Goal: Communication & Community: Answer question/provide support

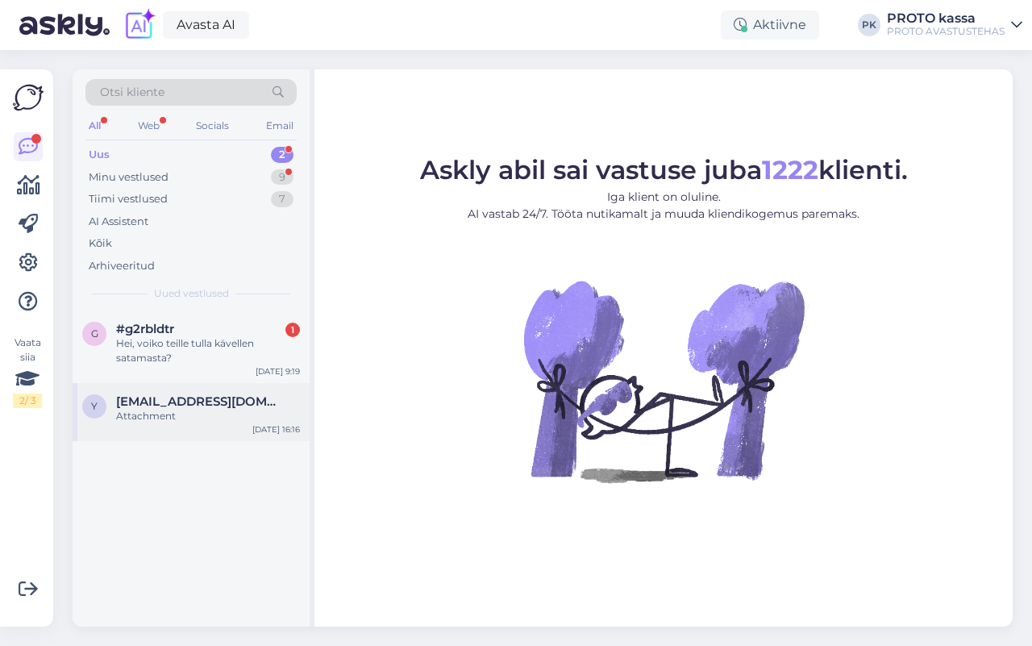
click at [166, 407] on span "[EMAIL_ADDRESS][DOMAIN_NAME]" at bounding box center [200, 401] width 168 height 15
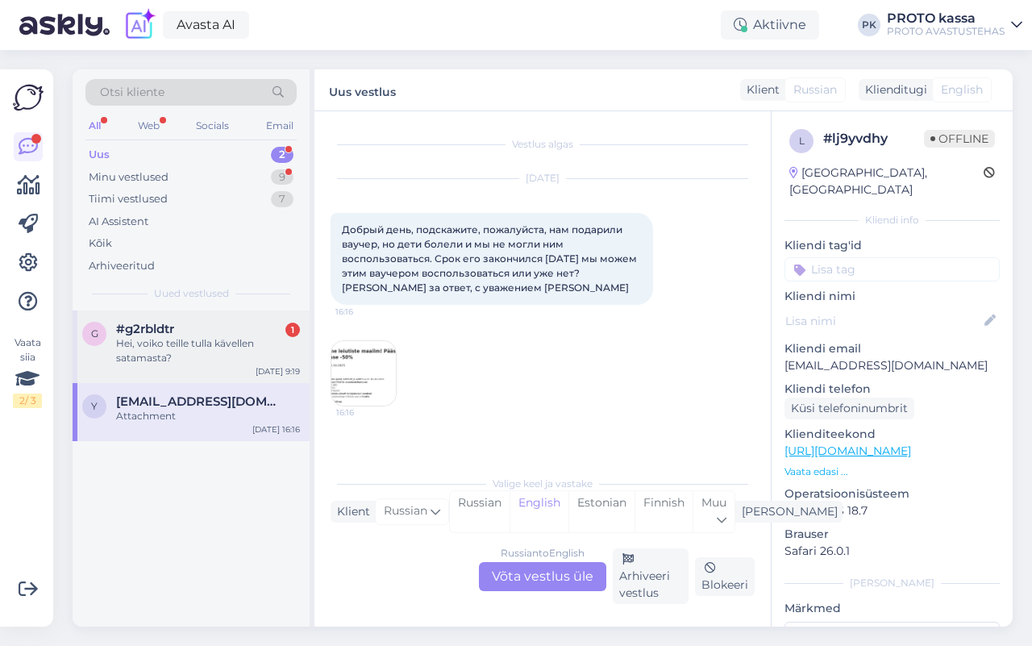
click at [149, 343] on div "Hei, voiko teille tulla kävellen satamasta?" at bounding box center [208, 350] width 184 height 29
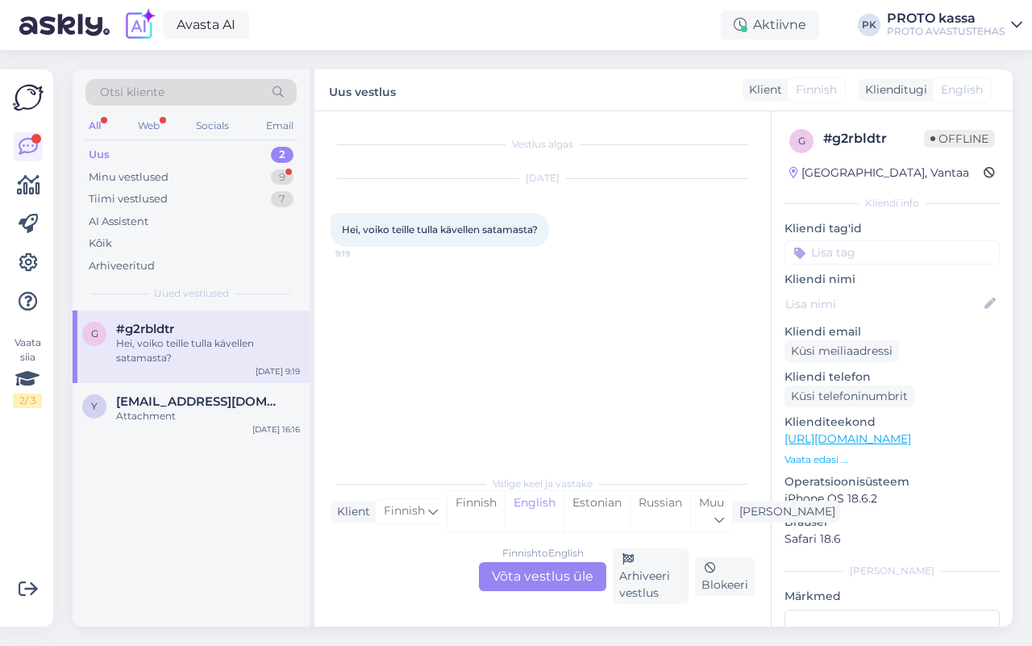
click at [547, 583] on div "Finnish to English Võta vestlus üle" at bounding box center [542, 576] width 127 height 29
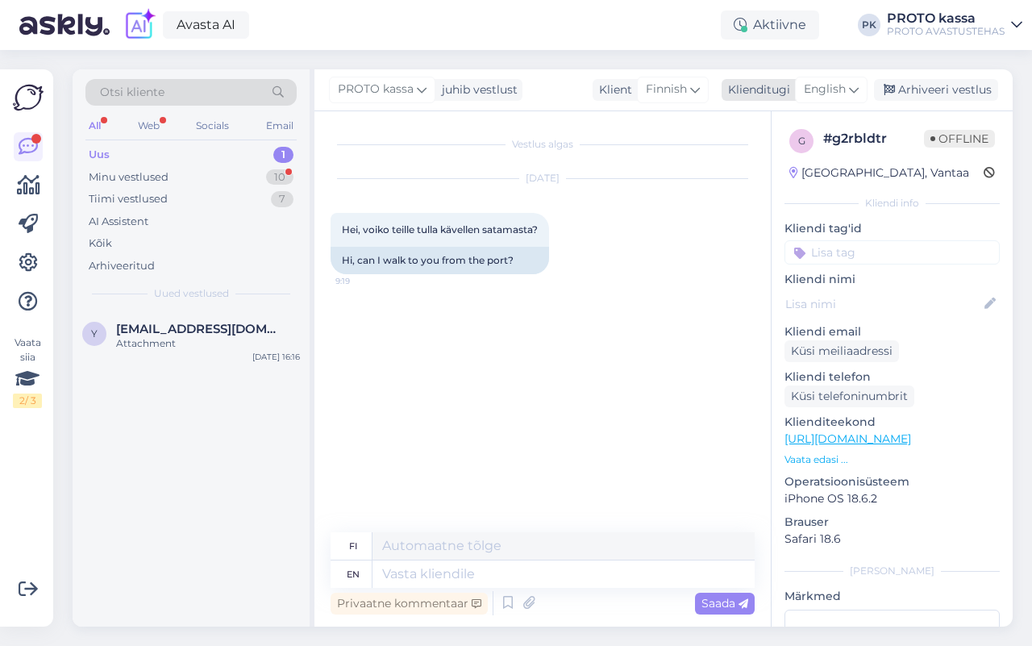
click at [856, 87] on icon at bounding box center [854, 90] width 10 height 18
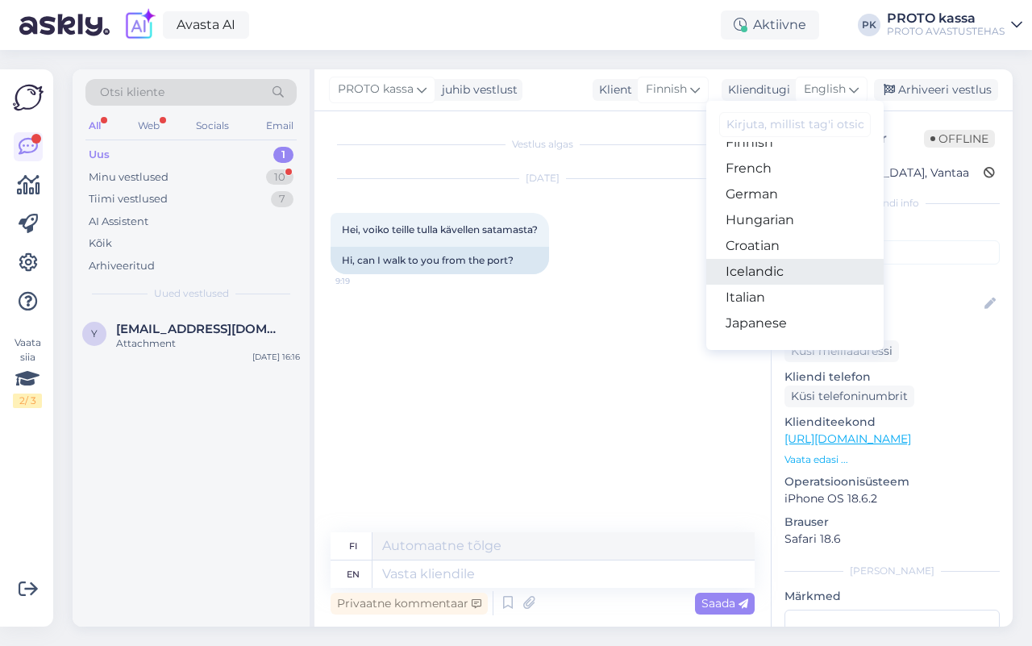
scroll to position [202, 0]
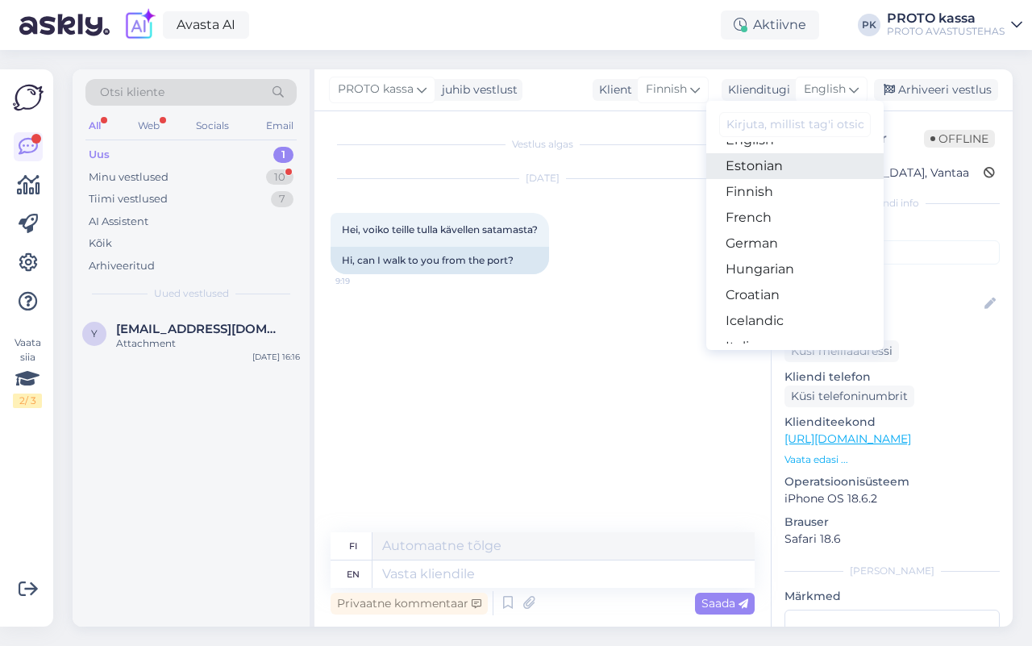
click at [792, 168] on link "Estonian" at bounding box center [794, 166] width 177 height 26
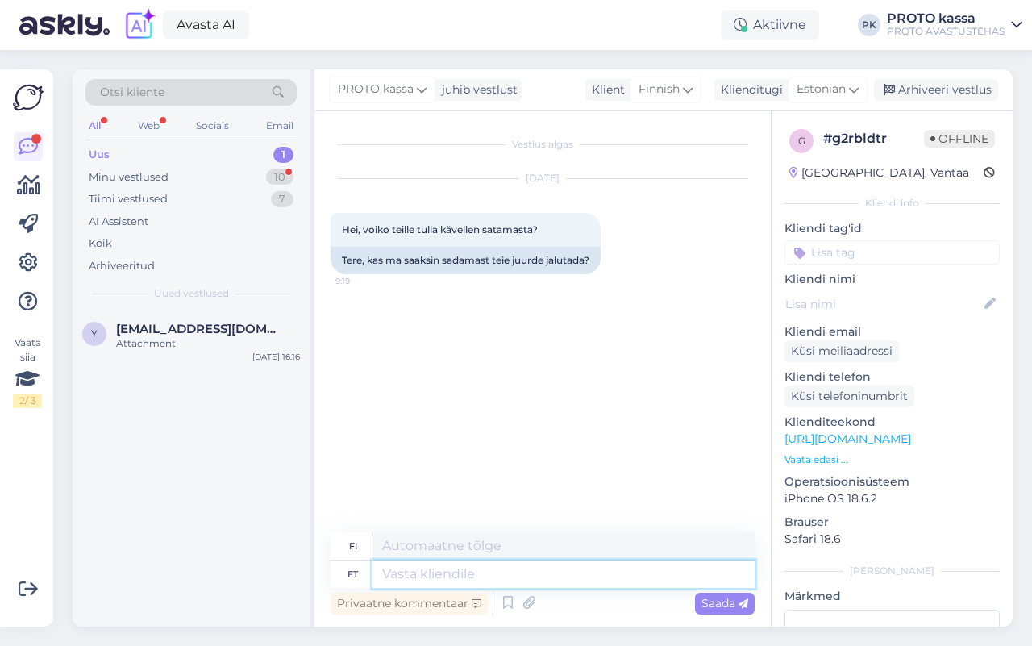
click at [466, 567] on textarea at bounding box center [563, 573] width 382 height 27
type textarea "Tere"
type textarea "Hei"
type textarea "Tere!"
type textarea "Hei!"
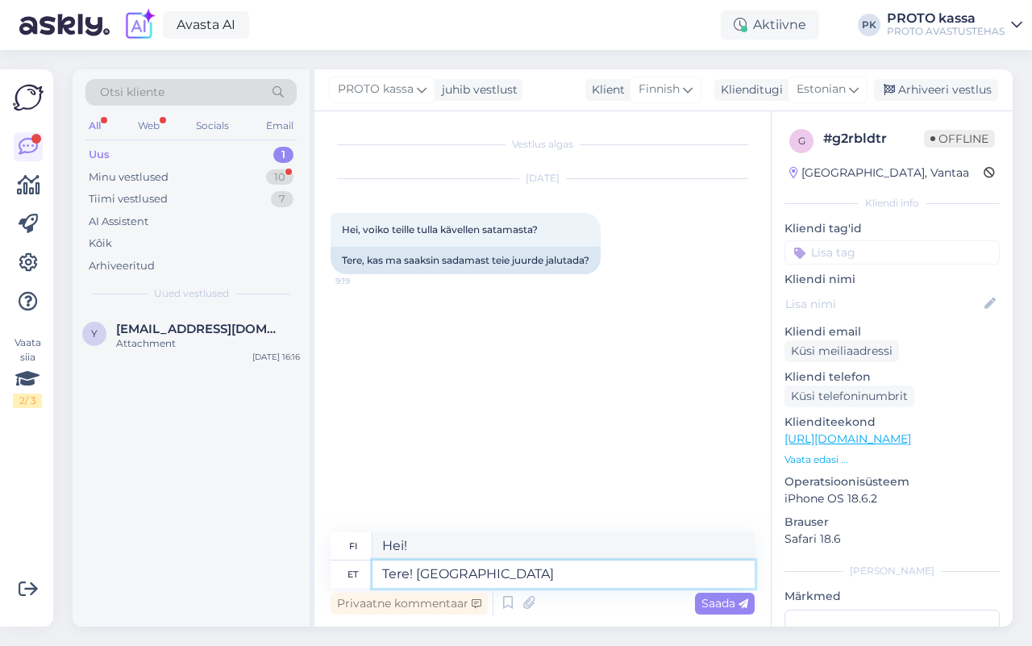
type textarea "Tere! Ja"
type textarea "Hei! Ja"
type textarea "Tere! [GEOGRAPHIC_DATA],"
type textarea "Hei! [GEOGRAPHIC_DATA],"
type textarea "Tere! Jah, Saate m,"
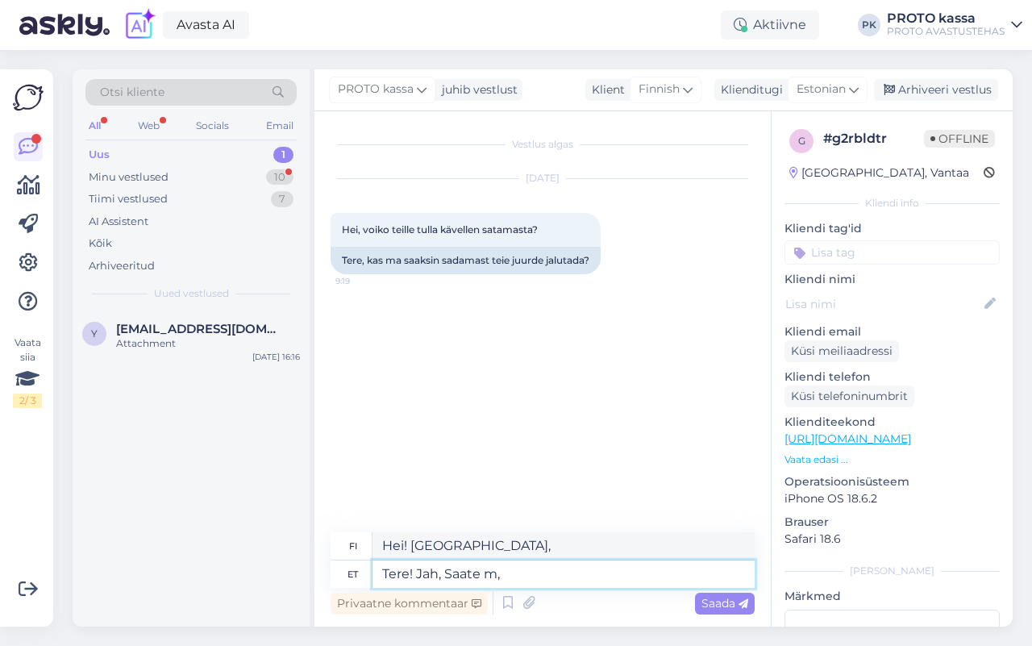
type textarea "Hei! [PERSON_NAME]."
type textarea "Tere! Jah, Saate meie j"
type textarea "Hei! Kyllä, [PERSON_NAME] meidän"
type textarea "Tere! Jah, Saate meie juurde ja"
type textarea "Hei! Kyllä, voitte [PERSON_NAME]."
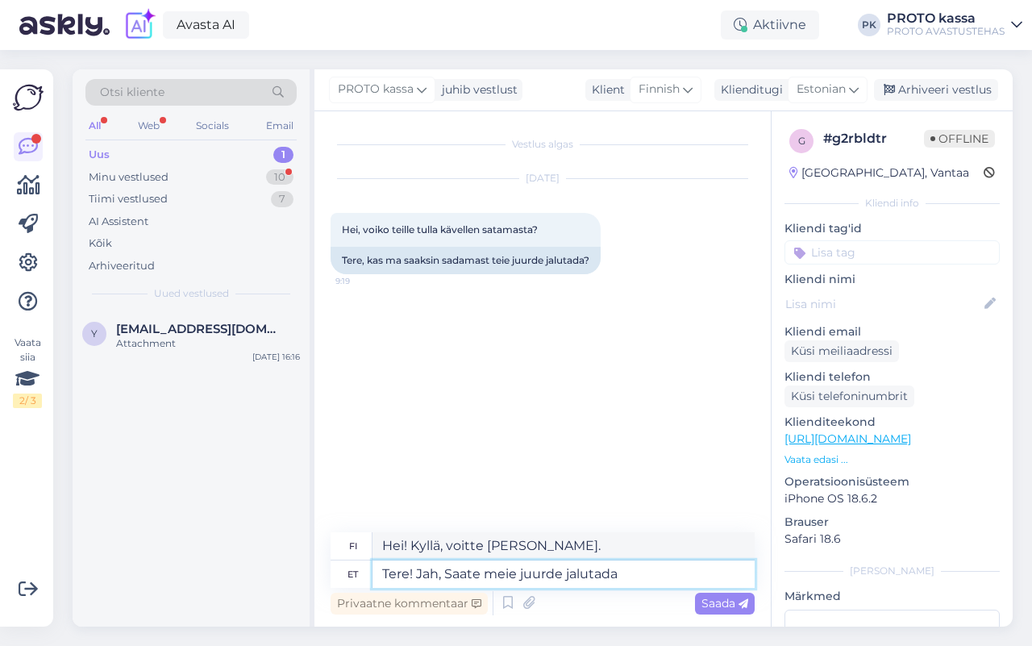
type textarea "Tere! Jah, Saate meie juurde jalutada k"
type textarea "Hei! Kyllä, voit kävellä meille."
type textarea "Tere! Jah, Saate meie juurde jalutada küll sadamast."
type textarea "Hei! Kyllä, voit kävellä meille satamasta."
type textarea "Tere! Jah, Saate meie juurde jalutada küll sadamast."
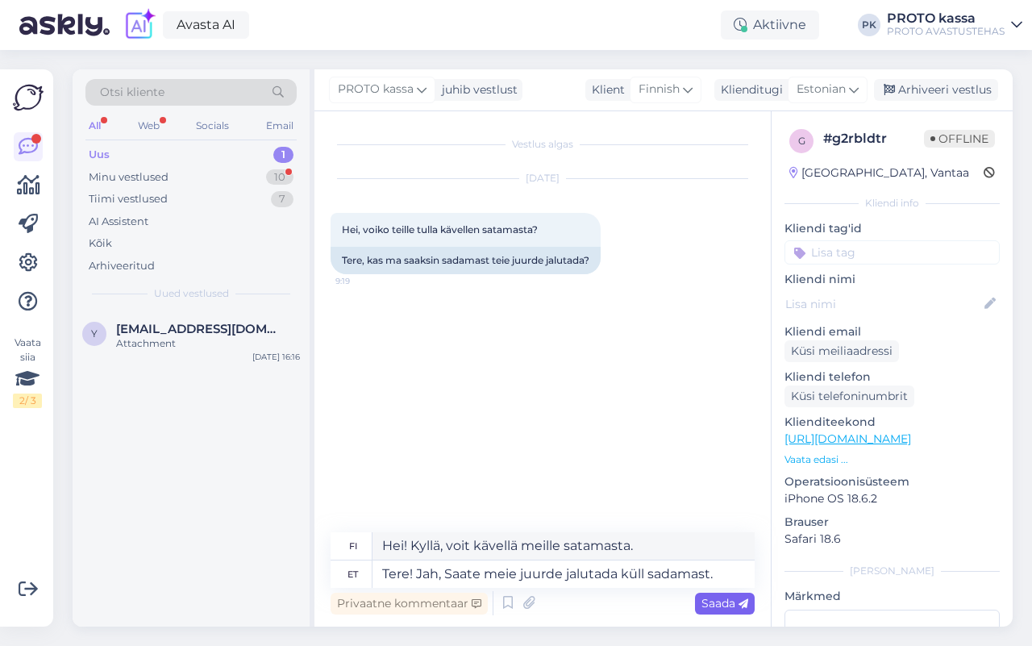
click at [731, 605] on span "Saada" at bounding box center [724, 603] width 47 height 15
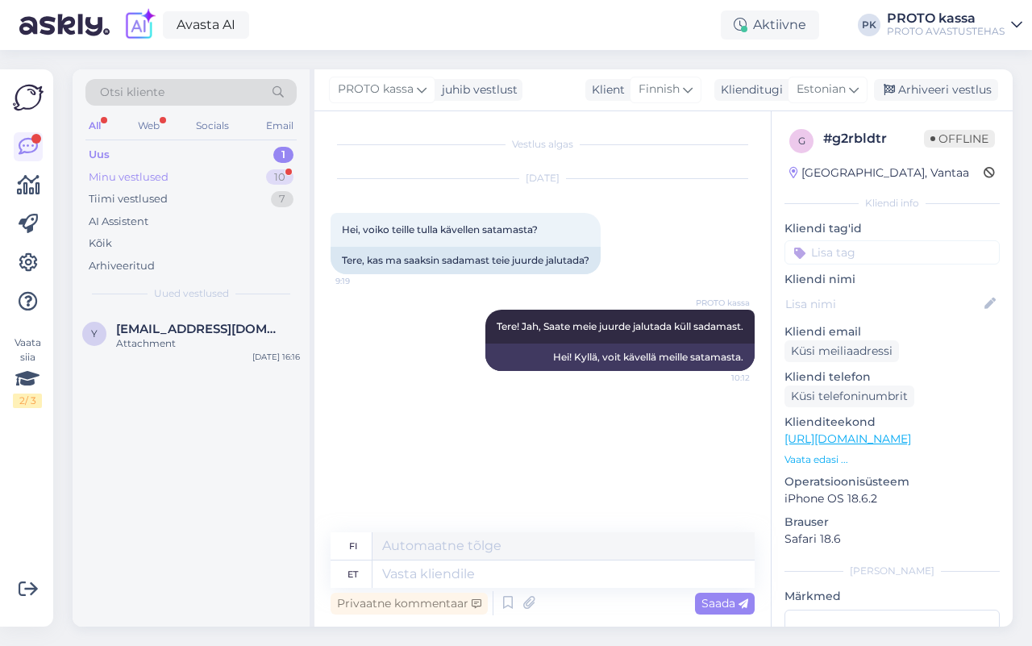
click at [119, 166] on div "Minu vestlused 10" at bounding box center [190, 177] width 211 height 23
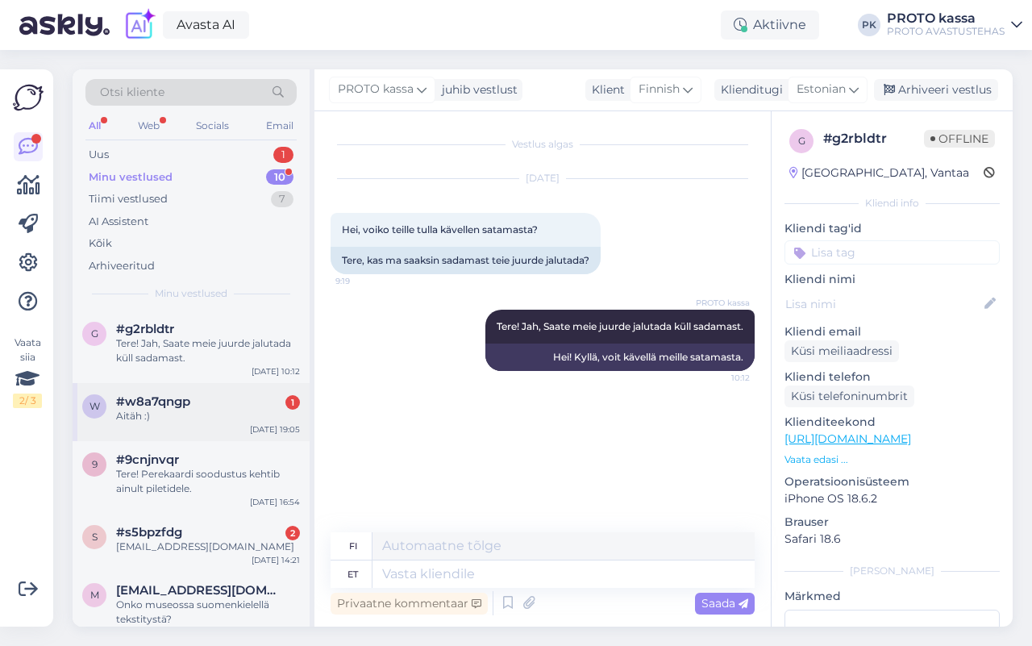
click at [166, 415] on div "Aitäh :)" at bounding box center [208, 416] width 184 height 15
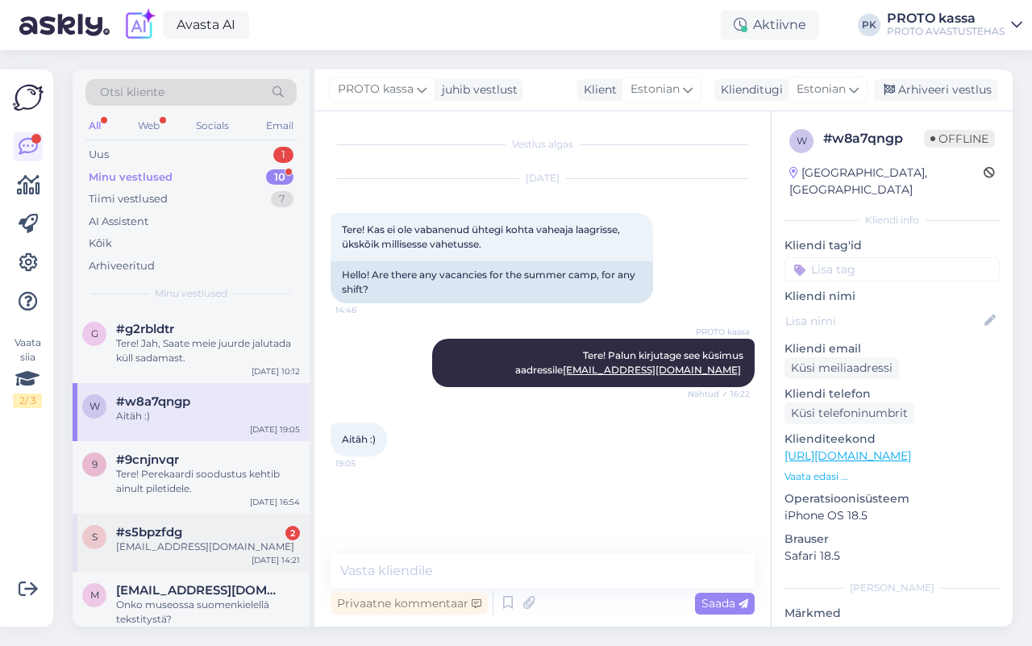
click at [198, 536] on div "#s5bpzfdg 2" at bounding box center [208, 532] width 184 height 15
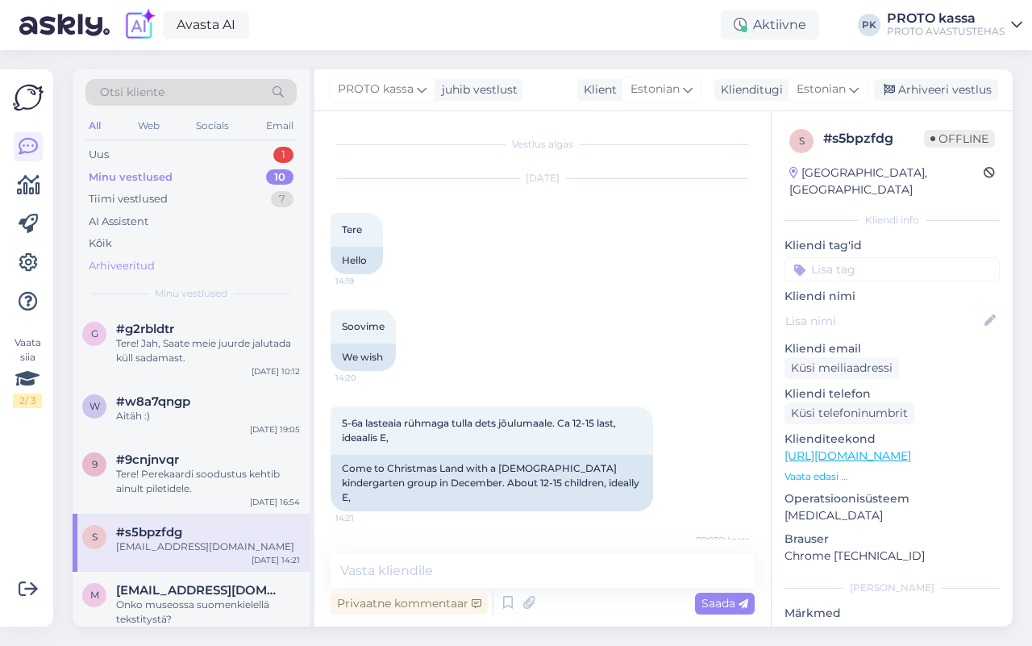
scroll to position [297, 0]
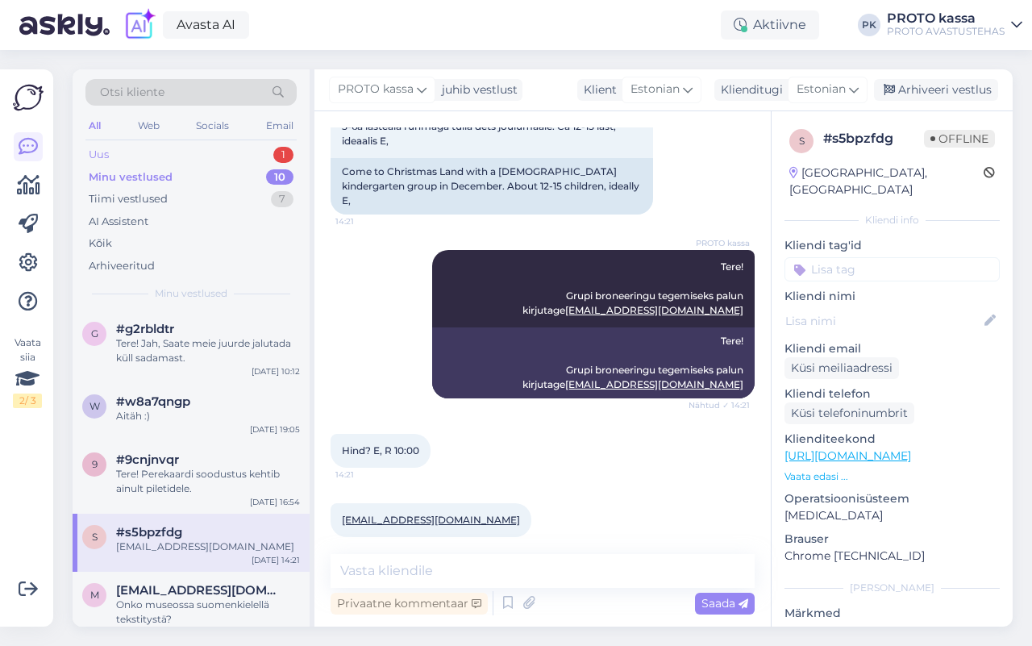
click at [89, 155] on div "Uus" at bounding box center [99, 155] width 20 height 16
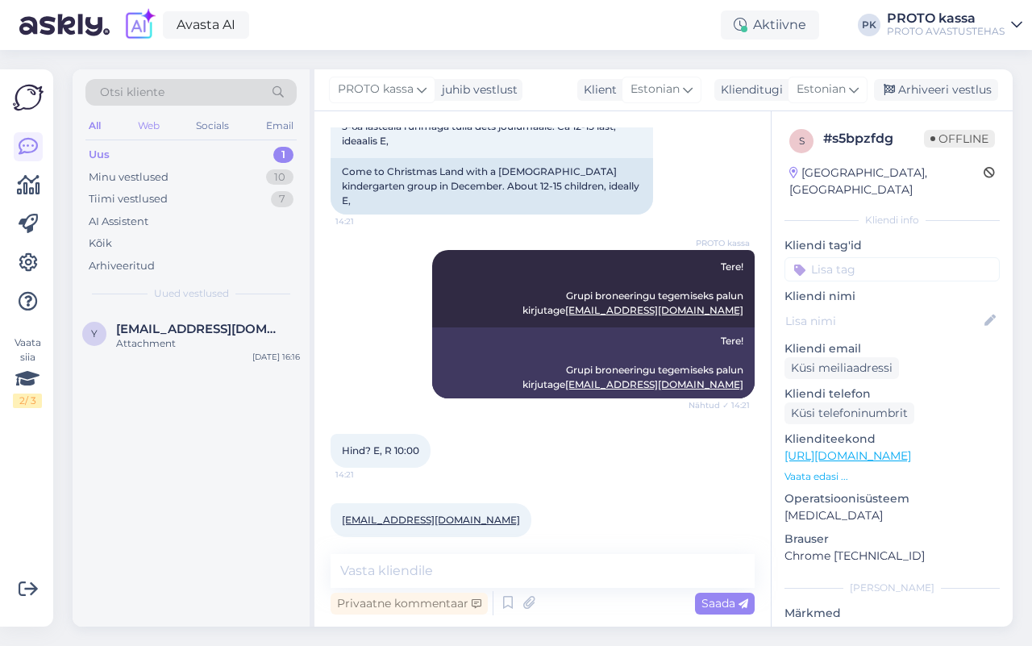
click at [137, 122] on div "Web" at bounding box center [149, 125] width 28 height 21
